Goal: Check status: Check status

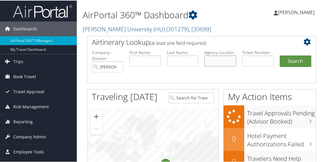
click at [216, 59] on input "text" at bounding box center [221, 60] width 32 height 11
paste input "C8PKZG"
type input "C8PKZG"
click at [294, 59] on button "Search" at bounding box center [296, 61] width 32 height 12
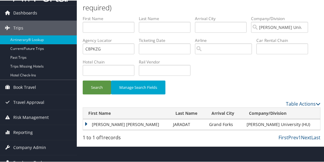
scroll to position [24, 0]
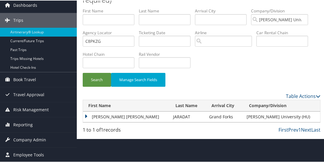
click at [87, 116] on td "[PERSON_NAME] [PERSON_NAME]" at bounding box center [126, 116] width 87 height 11
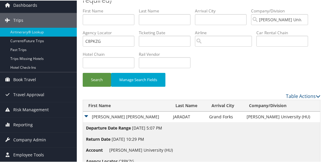
scroll to position [52, 0]
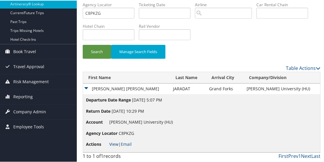
click at [114, 143] on link "View" at bounding box center [113, 144] width 9 height 6
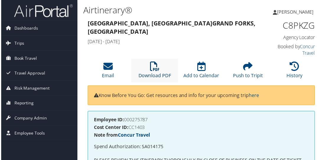
click at [154, 72] on icon at bounding box center [154, 66] width 9 height 9
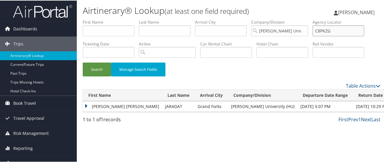
click at [330, 32] on input "C8PKZG" at bounding box center [339, 30] width 52 height 11
paste input "5YP"
click at [98, 67] on button "Search" at bounding box center [97, 69] width 28 height 14
click at [87, 106] on td "AARAL YVONNE" at bounding box center [112, 106] width 59 height 11
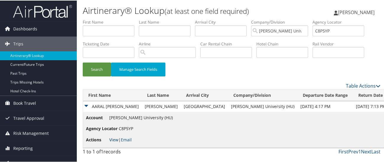
click at [114, 140] on link "View" at bounding box center [113, 140] width 9 height 6
click at [325, 30] on input "C8P5YP" at bounding box center [339, 30] width 52 height 11
paste input "7Z1FF"
type input "C7Z1FF"
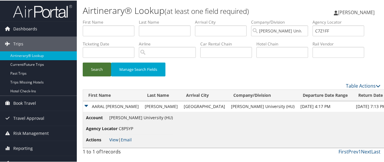
click at [90, 68] on button "Search" at bounding box center [97, 69] width 28 height 14
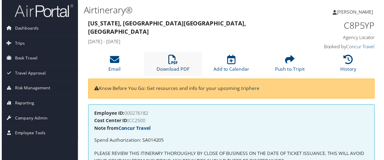
click at [176, 58] on icon at bounding box center [172, 59] width 9 height 9
